Goal: Information Seeking & Learning: Learn about a topic

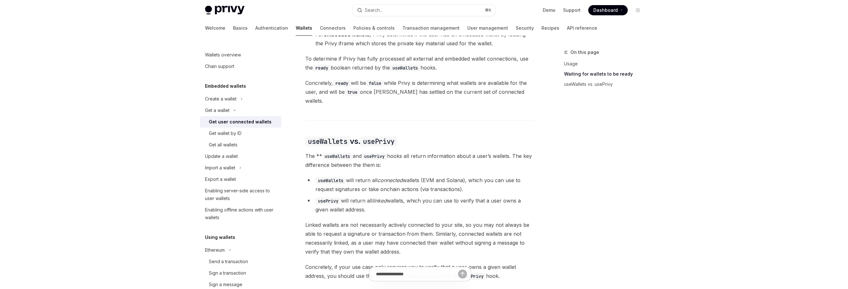
scroll to position [23, 0]
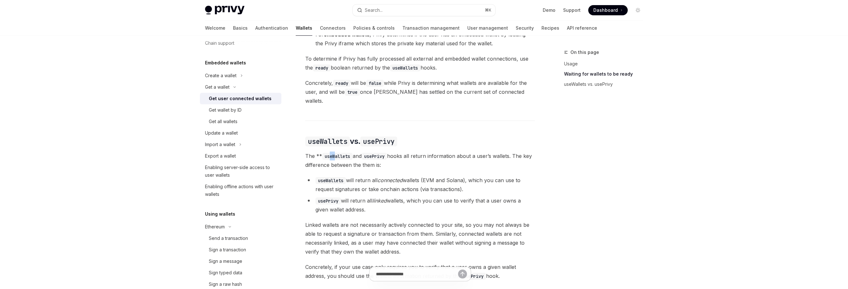
drag, startPoint x: 329, startPoint y: 150, endPoint x: 358, endPoint y: 177, distance: 39.4
click at [342, 154] on span "The ** useWallets and usePrivy hooks all return information about a user’s wall…" at bounding box center [420, 160] width 230 height 18
click at [358, 196] on li "usePrivy will return all linked wallets, which you can use to verify that a use…" at bounding box center [420, 205] width 230 height 18
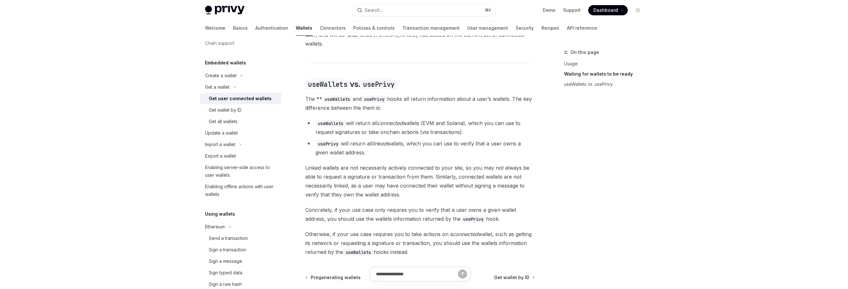
scroll to position [507, 0]
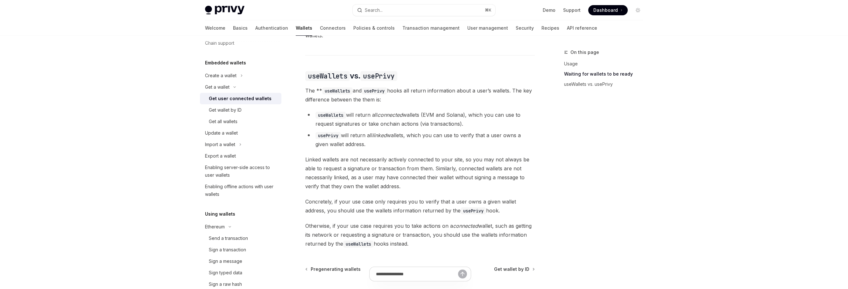
click at [409, 178] on span "Linked wallets are not necessarily actively connected to your site, so you may …" at bounding box center [420, 173] width 230 height 36
click at [234, 131] on div "Update a wallet" at bounding box center [221, 133] width 33 height 8
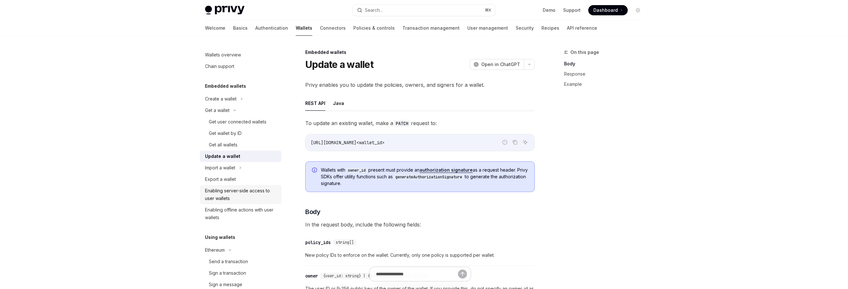
click at [231, 195] on div "Enabling server-side access to user wallets" at bounding box center [241, 194] width 73 height 15
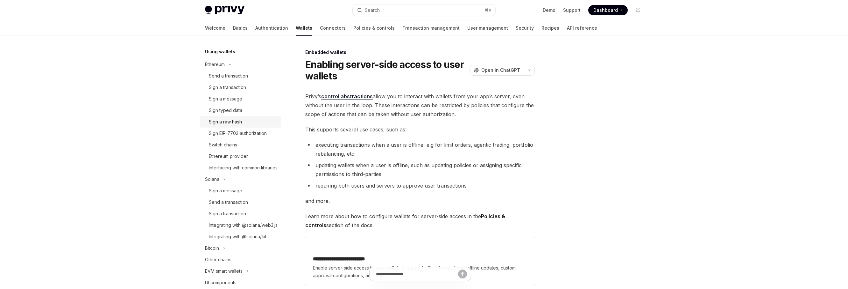
scroll to position [201, 0]
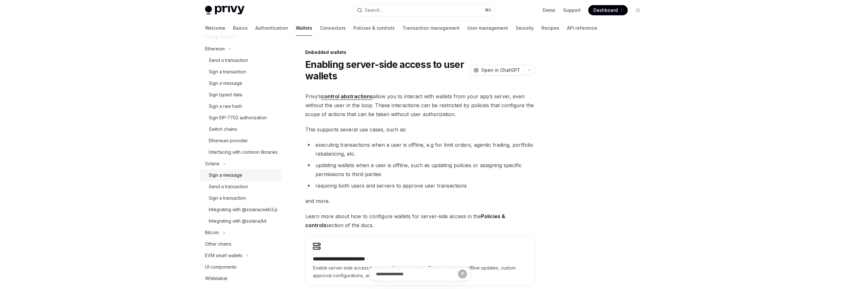
click at [233, 179] on div "Sign a message" at bounding box center [225, 175] width 33 height 8
type textarea "*"
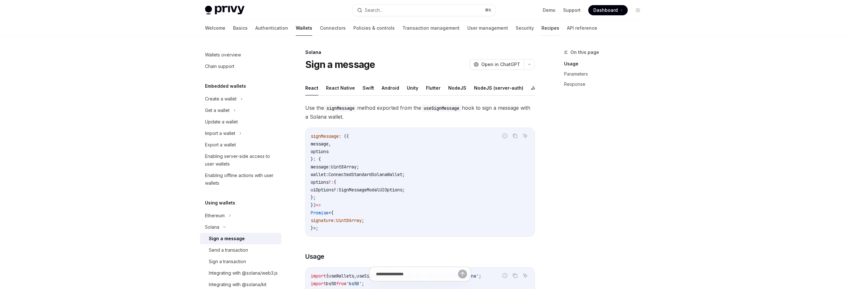
click at [542, 21] on link "Recipes" at bounding box center [551, 27] width 18 height 15
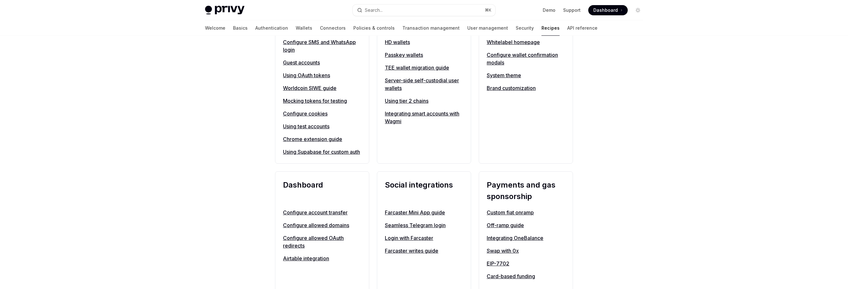
scroll to position [290, 0]
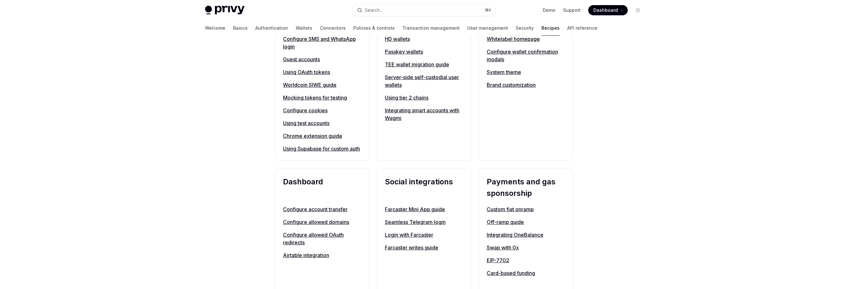
type textarea "*"
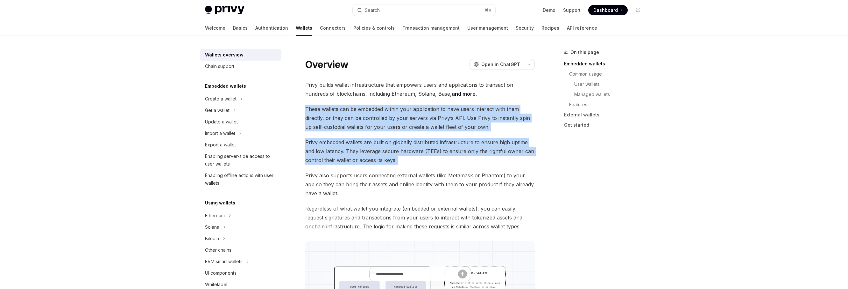
drag, startPoint x: 306, startPoint y: 108, endPoint x: 370, endPoint y: 166, distance: 86.4
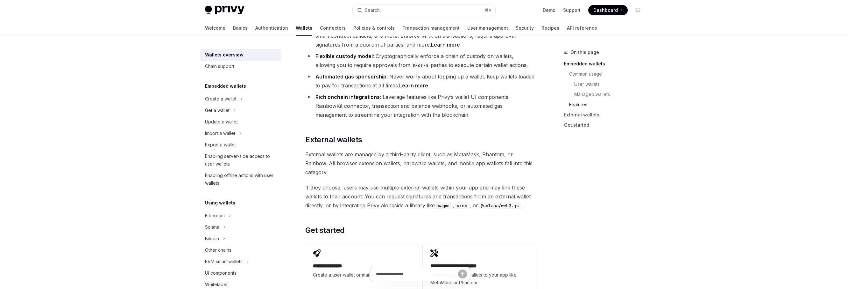
scroll to position [912, 0]
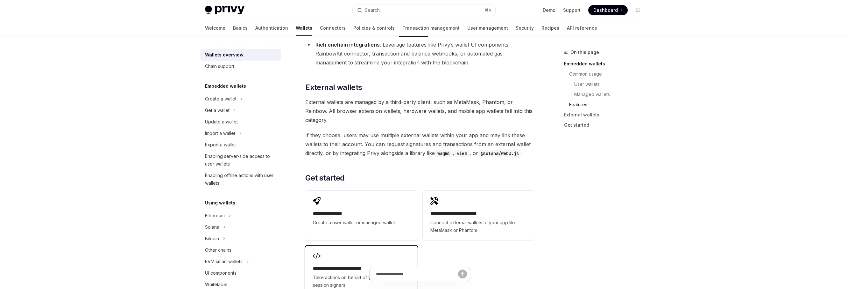
click at [388, 273] on span "Take actions on behalf of your users with session signers" at bounding box center [361, 280] width 97 height 15
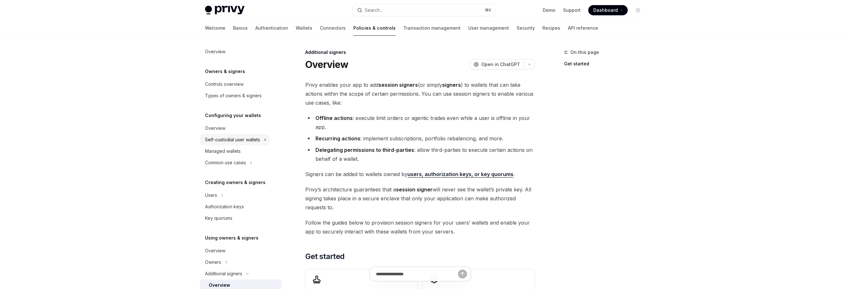
click at [244, 142] on div "Self-custodial user wallets" at bounding box center [232, 140] width 55 height 8
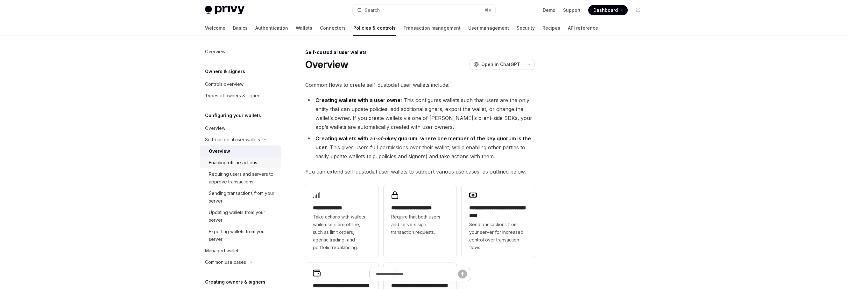
click at [251, 164] on div "Enabling offline actions" at bounding box center [233, 163] width 48 height 8
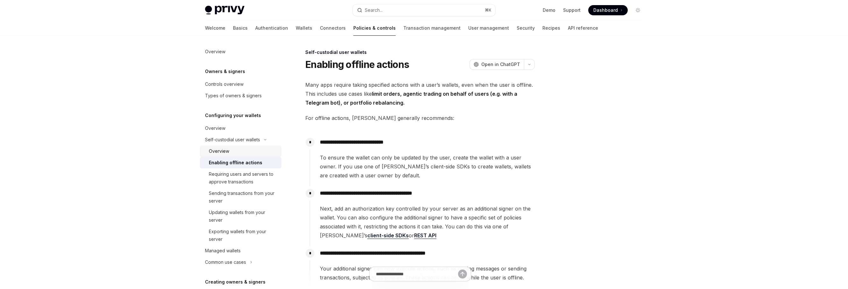
click at [241, 152] on div "Overview" at bounding box center [243, 151] width 69 height 8
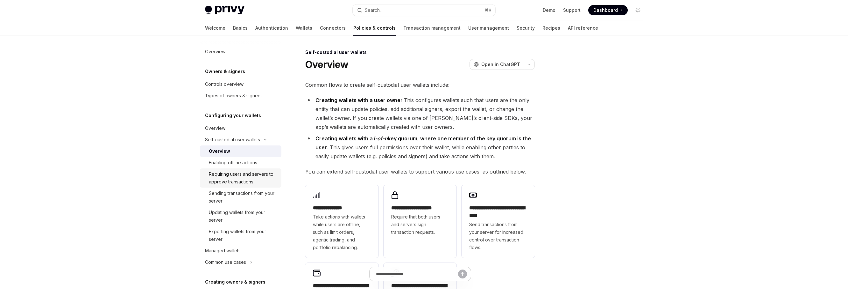
click at [250, 182] on div "Requiring users and servers to approve transactions" at bounding box center [243, 177] width 69 height 15
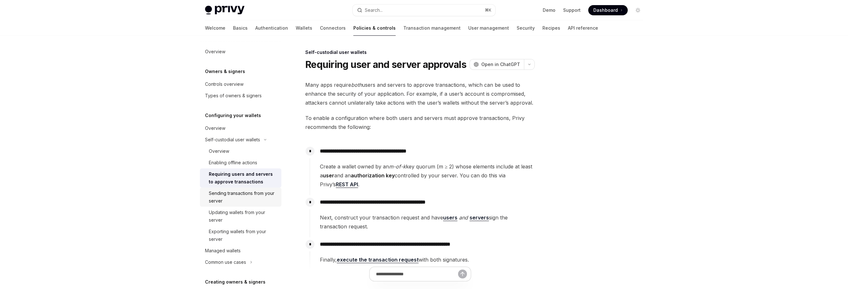
click at [254, 194] on div "Sending transactions from your server" at bounding box center [243, 196] width 69 height 15
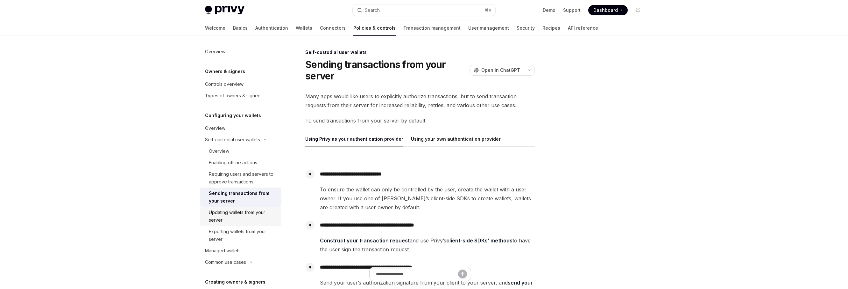
click at [257, 214] on div "Updating wallets from your server" at bounding box center [243, 215] width 69 height 15
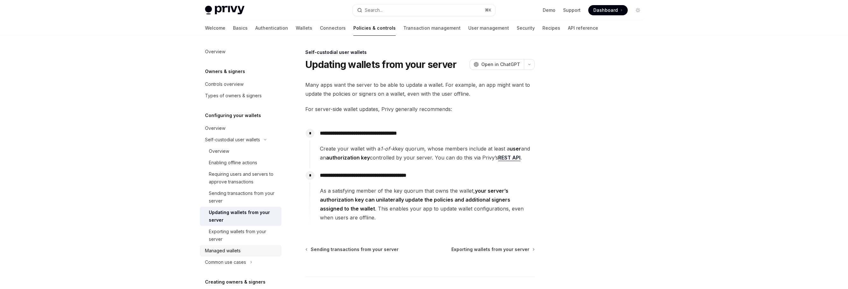
click at [250, 250] on div "Managed wallets" at bounding box center [241, 251] width 73 height 8
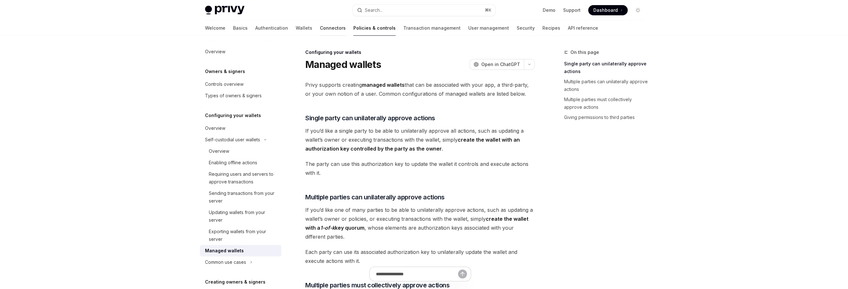
click at [320, 30] on link "Connectors" at bounding box center [333, 27] width 26 height 15
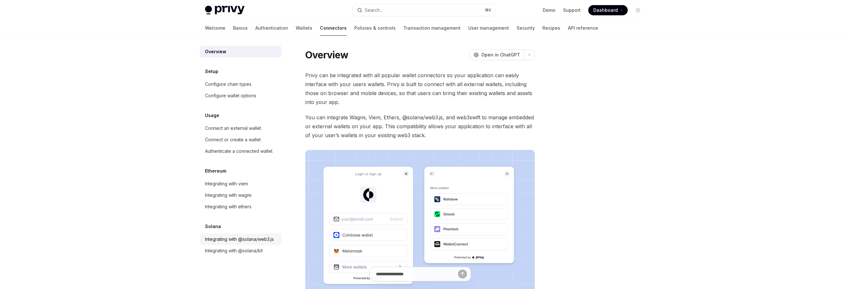
click at [258, 240] on div "Integrating with @solana/web3.js" at bounding box center [239, 239] width 69 height 8
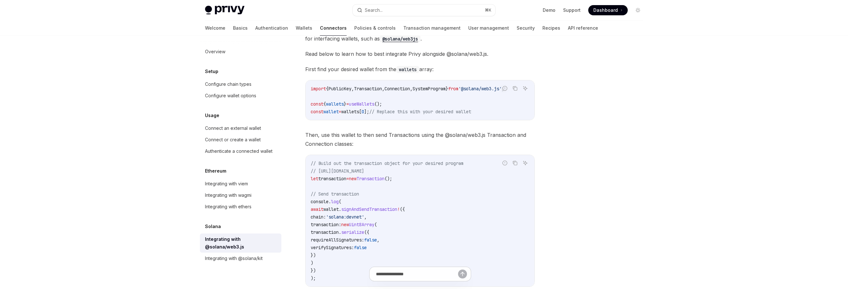
scroll to position [62, 0]
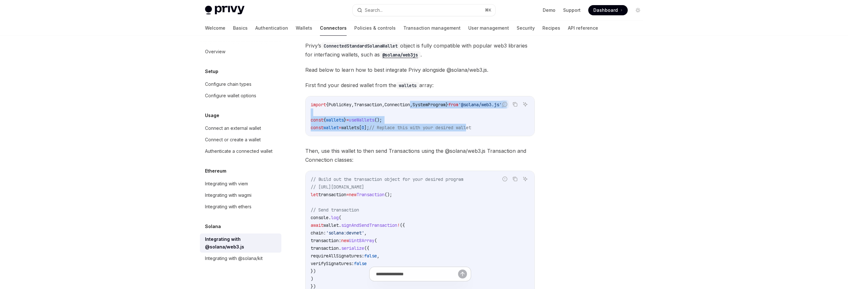
drag, startPoint x: 424, startPoint y: 107, endPoint x: 486, endPoint y: 128, distance: 65.9
click at [486, 126] on code "import { PublicKey , Transaction , Connection , SystemProgram } from '@solana/w…" at bounding box center [420, 116] width 219 height 31
click at [246, 97] on div "Configure wallet options" at bounding box center [230, 96] width 51 height 8
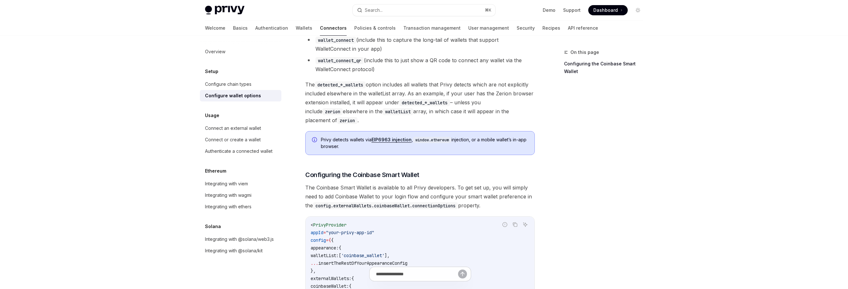
scroll to position [597, 0]
click at [247, 85] on div "Configure chain types" at bounding box center [228, 84] width 46 height 8
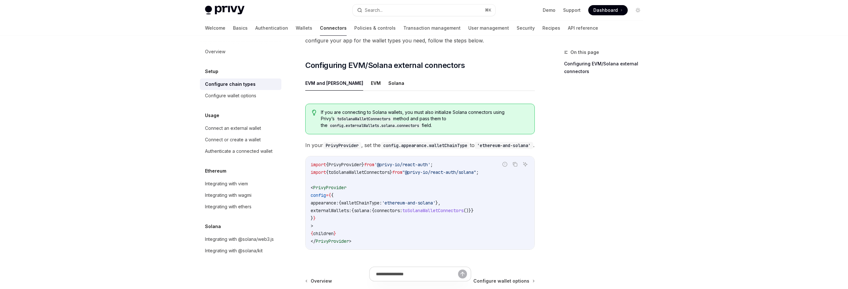
scroll to position [66, 0]
click at [426, 209] on span "toSolanaWalletConnectors" at bounding box center [433, 209] width 61 height 6
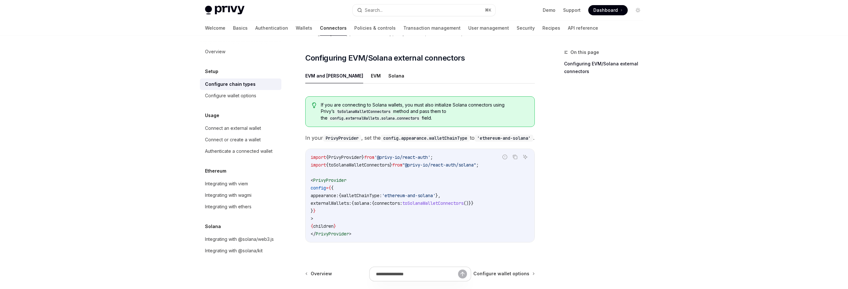
scroll to position [0, 0]
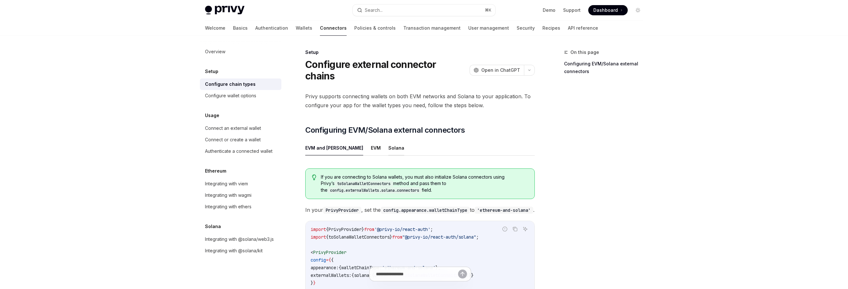
click at [389, 140] on button "Solana" at bounding box center [397, 147] width 16 height 15
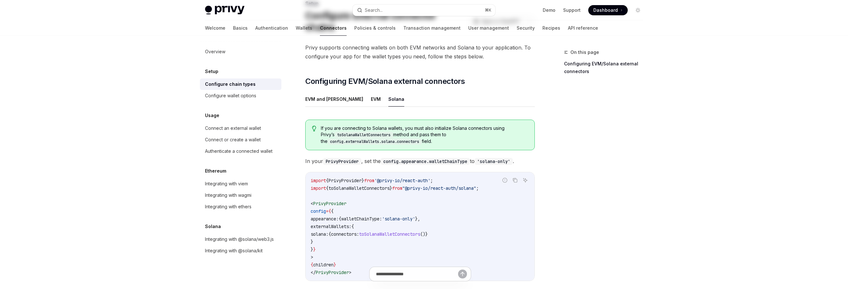
scroll to position [53, 0]
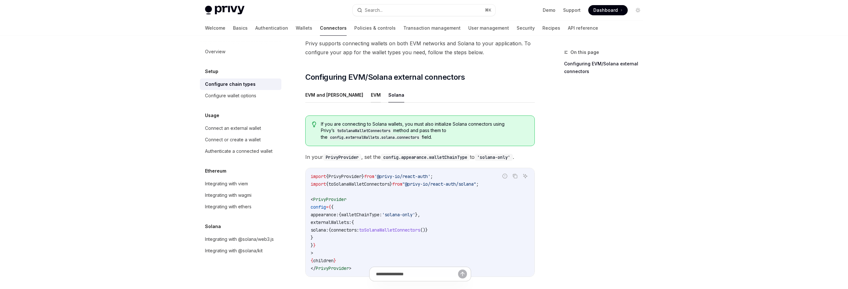
click at [371, 87] on button "EVM" at bounding box center [376, 94] width 10 height 15
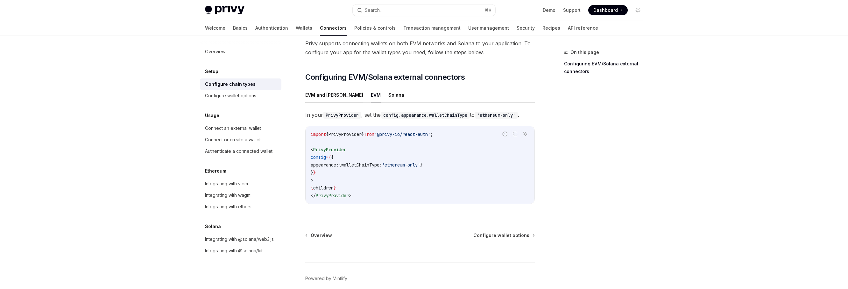
click at [323, 87] on button "EVM and Solana" at bounding box center [334, 94] width 58 height 15
type textarea "*"
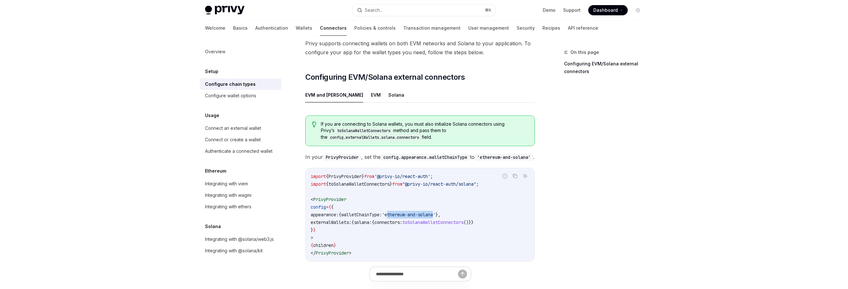
drag, startPoint x: 404, startPoint y: 211, endPoint x: 454, endPoint y: 211, distance: 49.4
click at [436, 211] on span "'ethereum-and-solana'" at bounding box center [409, 214] width 54 height 6
click at [337, 219] on span "externalWallets:" at bounding box center [331, 222] width 41 height 6
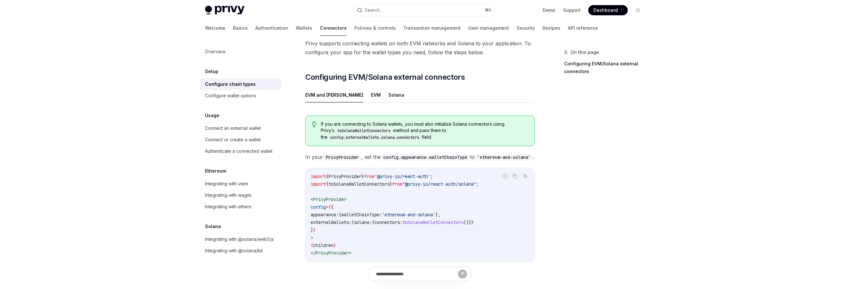
click at [372, 219] on span "solana:" at bounding box center [363, 222] width 18 height 6
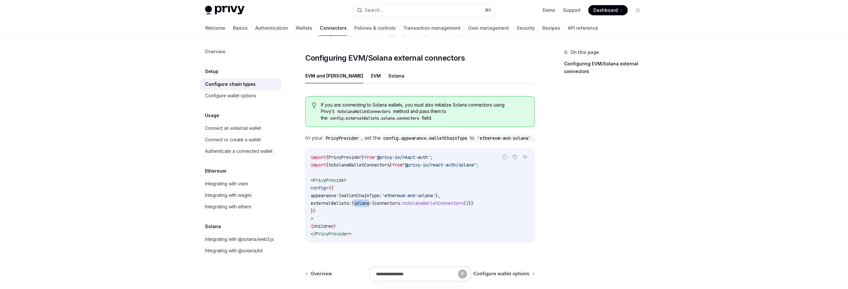
scroll to position [73, 0]
click at [404, 206] on code "import { PrivyProvider } from '@privy-io/react-auth' ; import { toSolanaWalletC…" at bounding box center [420, 195] width 219 height 84
click at [402, 199] on span "connectors:" at bounding box center [389, 202] width 28 height 6
copy span "connectors"
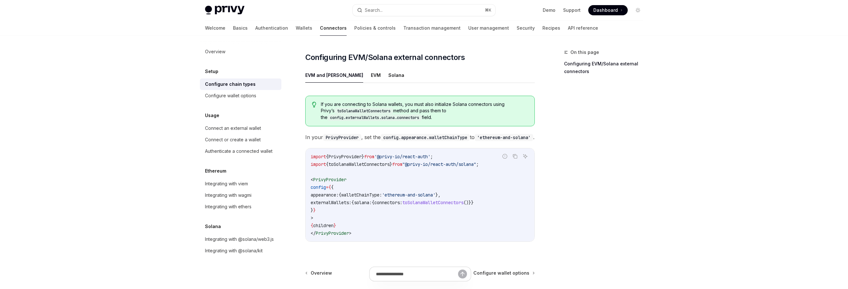
click at [453, 200] on span "toSolanaWalletConnectors" at bounding box center [433, 202] width 61 height 6
copy span "toSolanaWalletConnectors"
click at [386, 161] on span "toSolanaWalletConnectors" at bounding box center [359, 164] width 61 height 6
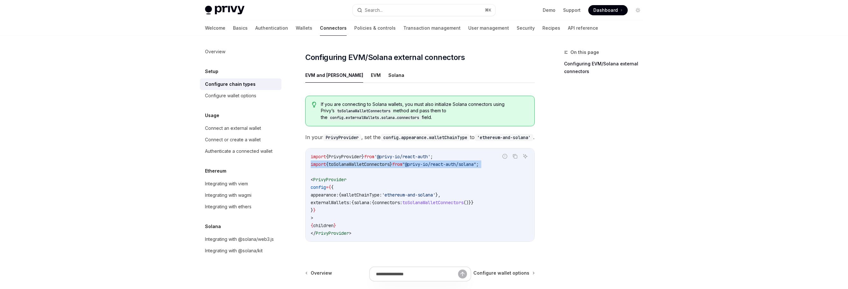
click at [386, 161] on span "toSolanaWalletConnectors" at bounding box center [359, 164] width 61 height 6
copy code "import { toSolanaWalletConnectors } from "@privy-io/react-auth/solana" ;"
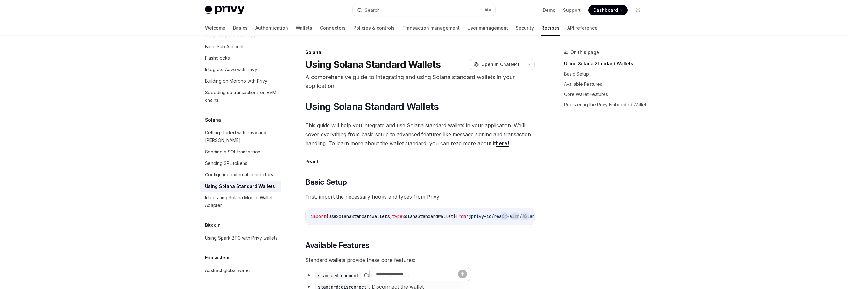
scroll to position [4, 0]
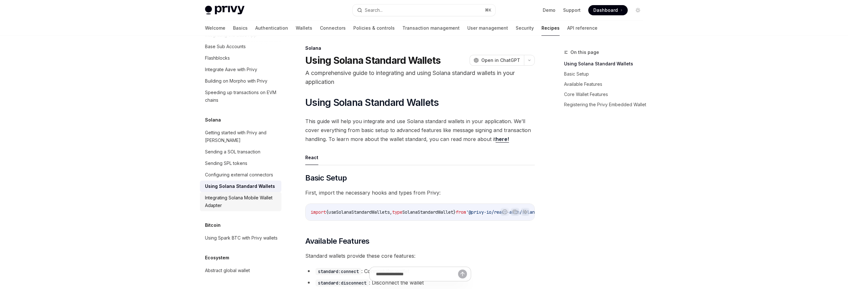
click at [253, 194] on div "Integrating Solana Mobile Wallet Adapter" at bounding box center [241, 201] width 73 height 15
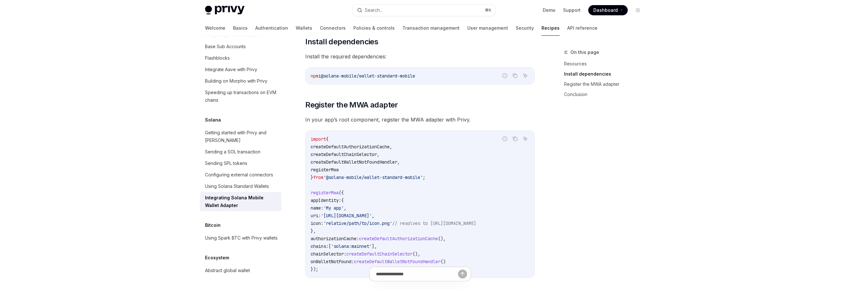
scroll to position [193, 0]
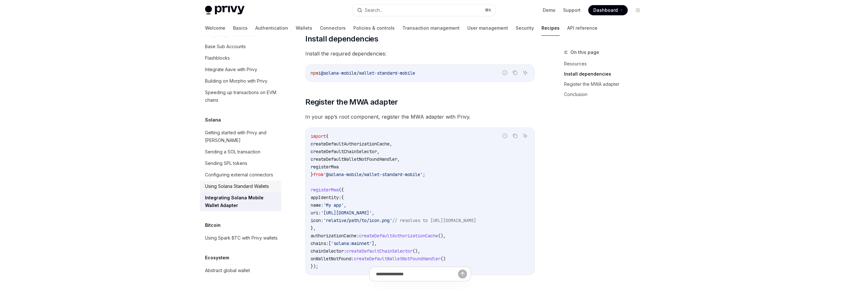
click at [245, 180] on link "Using Solana Standard Wallets" at bounding box center [241, 185] width 82 height 11
type textarea "*"
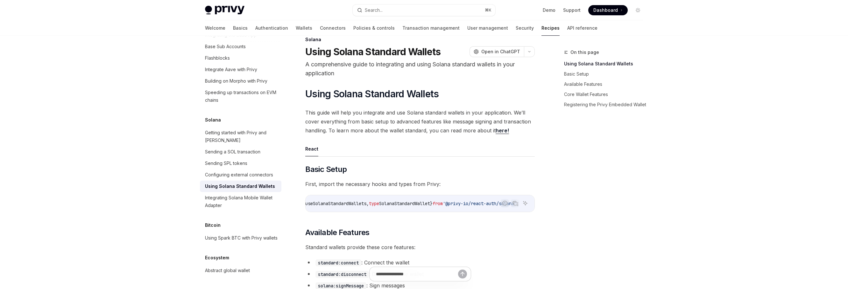
scroll to position [0, 28]
click at [402, 231] on h2 "​ Available Features" at bounding box center [420, 232] width 230 height 10
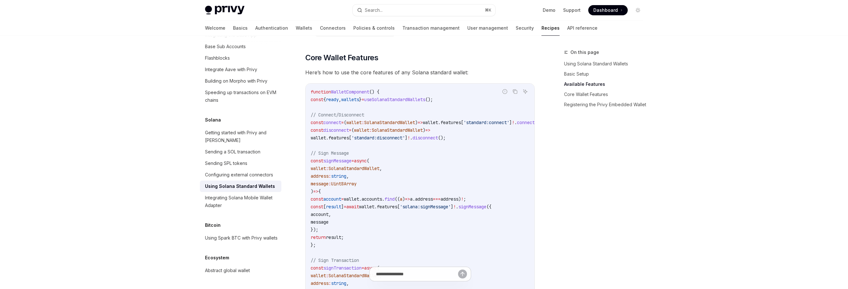
scroll to position [290, 0]
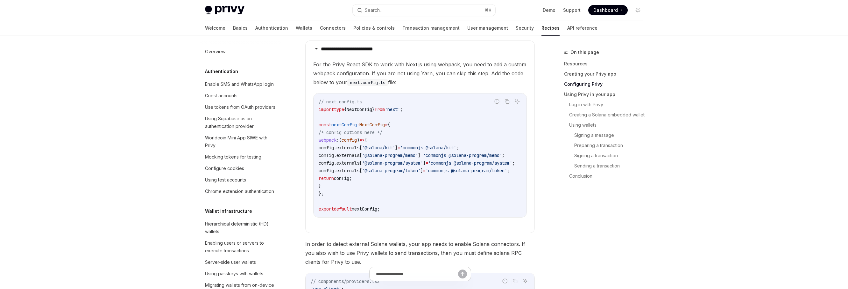
scroll to position [904, 0]
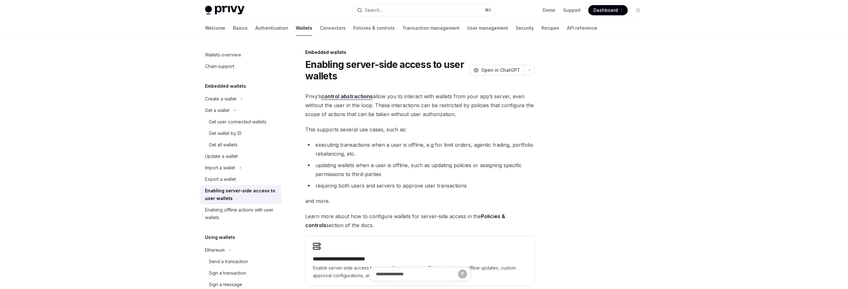
scroll to position [201, 0]
